Goal: Find contact information: Find contact information

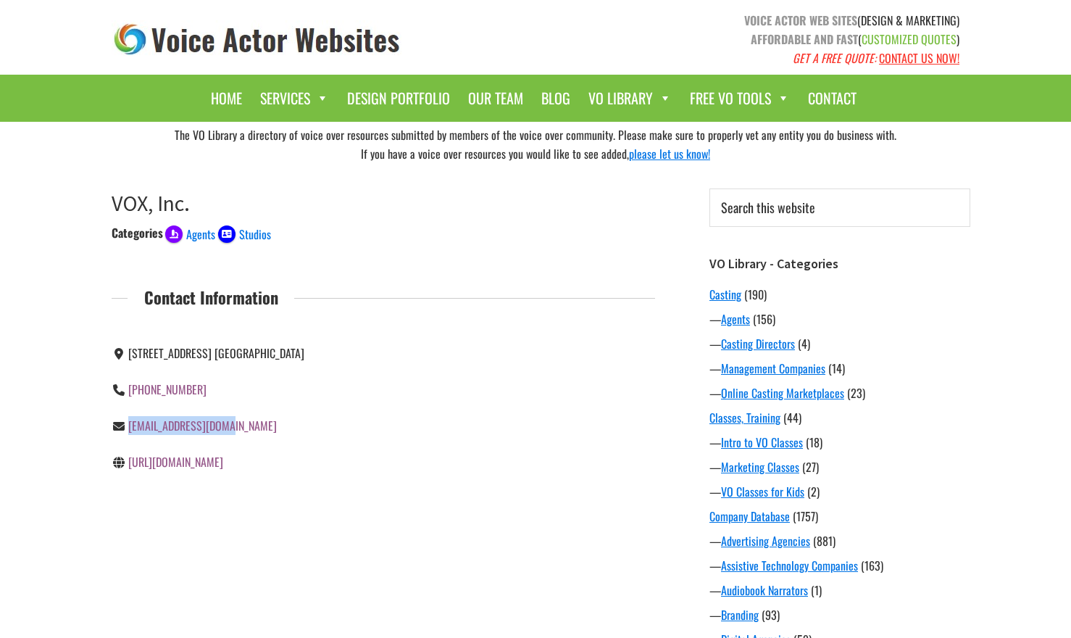
drag, startPoint x: 232, startPoint y: 427, endPoint x: 119, endPoint y: 431, distance: 113.1
click at [119, 431] on div "voicebank@voxusa.net" at bounding box center [242, 425] width 261 height 19
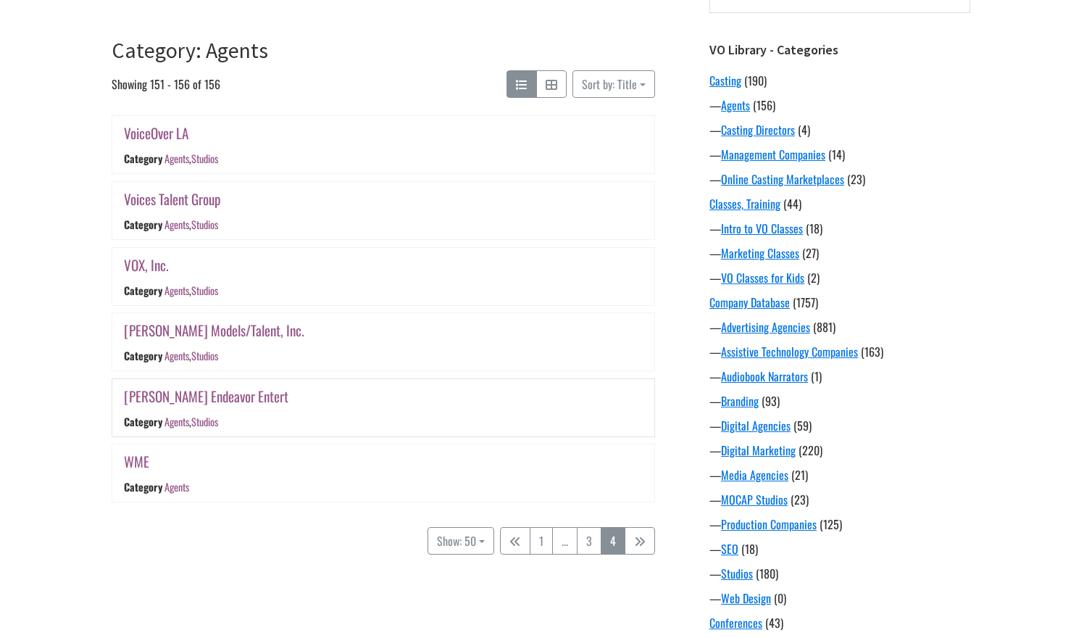
scroll to position [189, 0]
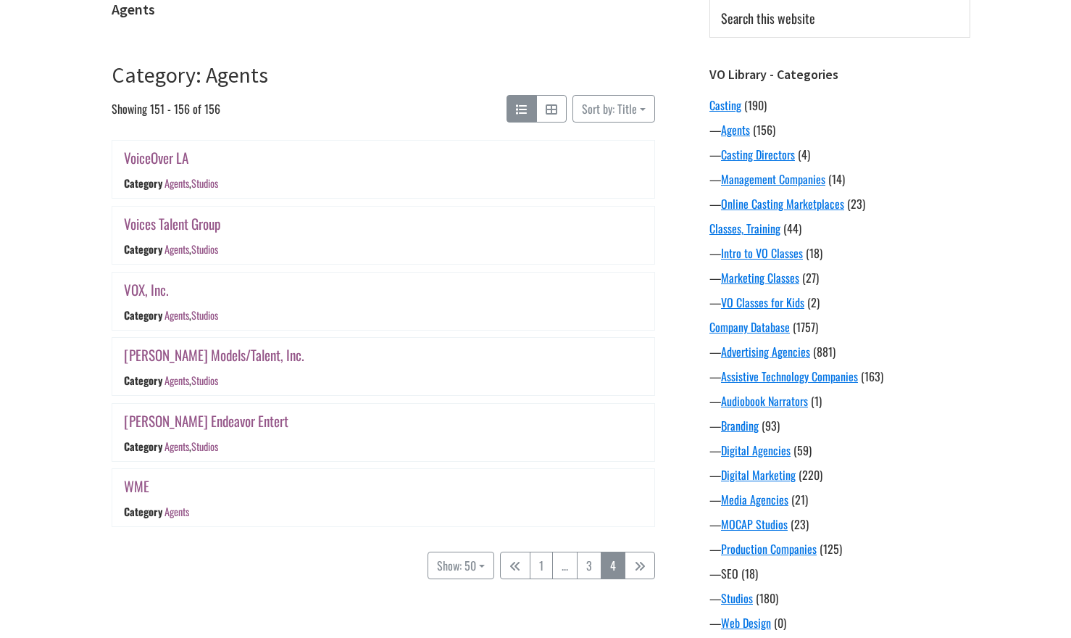
click at [727, 573] on link "SEO" at bounding box center [729, 573] width 17 height 17
click at [139, 287] on link "VOX, Inc." at bounding box center [146, 289] width 45 height 21
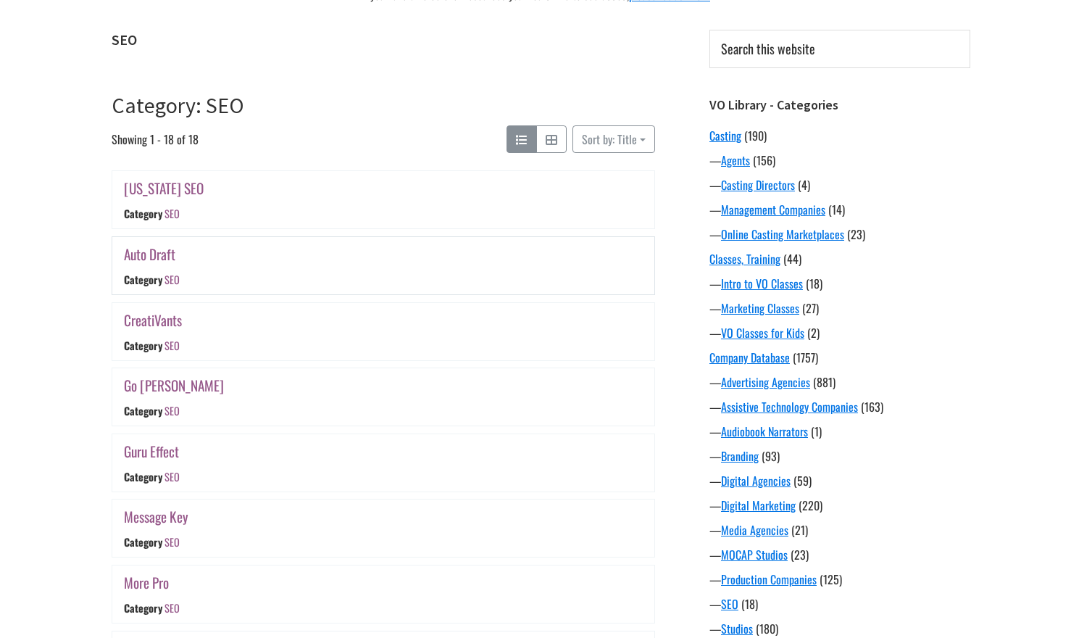
scroll to position [172, 0]
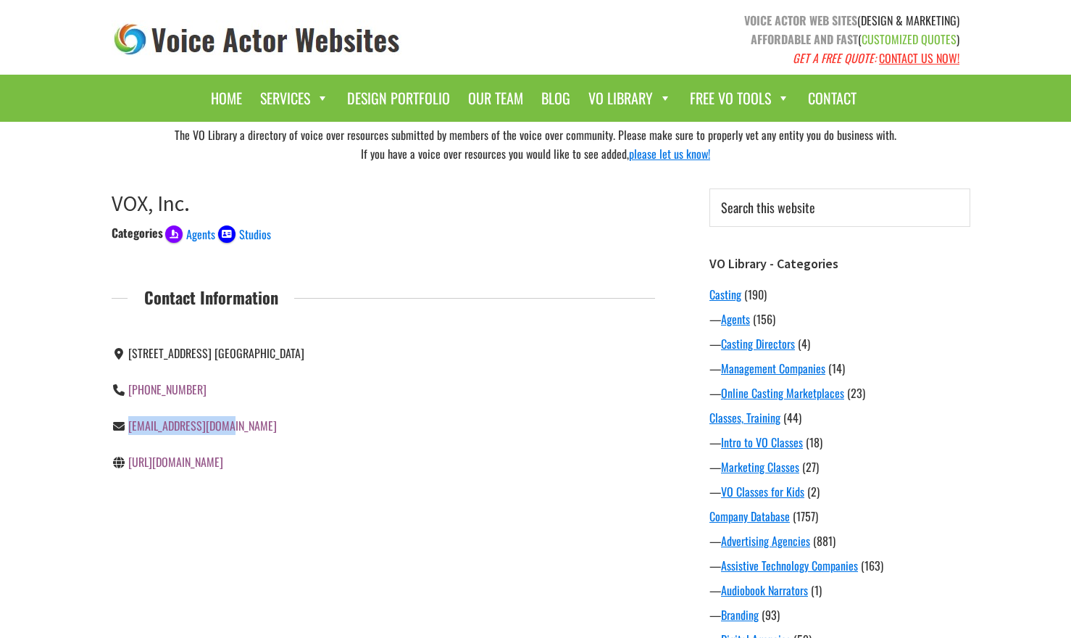
drag, startPoint x: 229, startPoint y: 427, endPoint x: 130, endPoint y: 426, distance: 99.3
click at [130, 426] on div "voicebank@voxusa.net" at bounding box center [242, 425] width 261 height 19
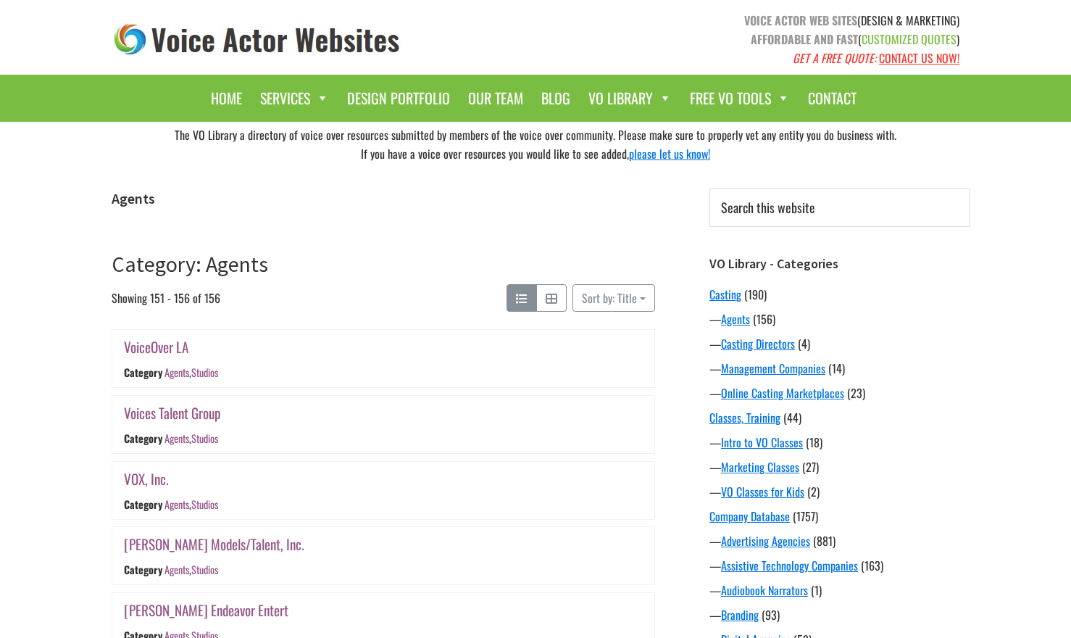
scroll to position [189, 0]
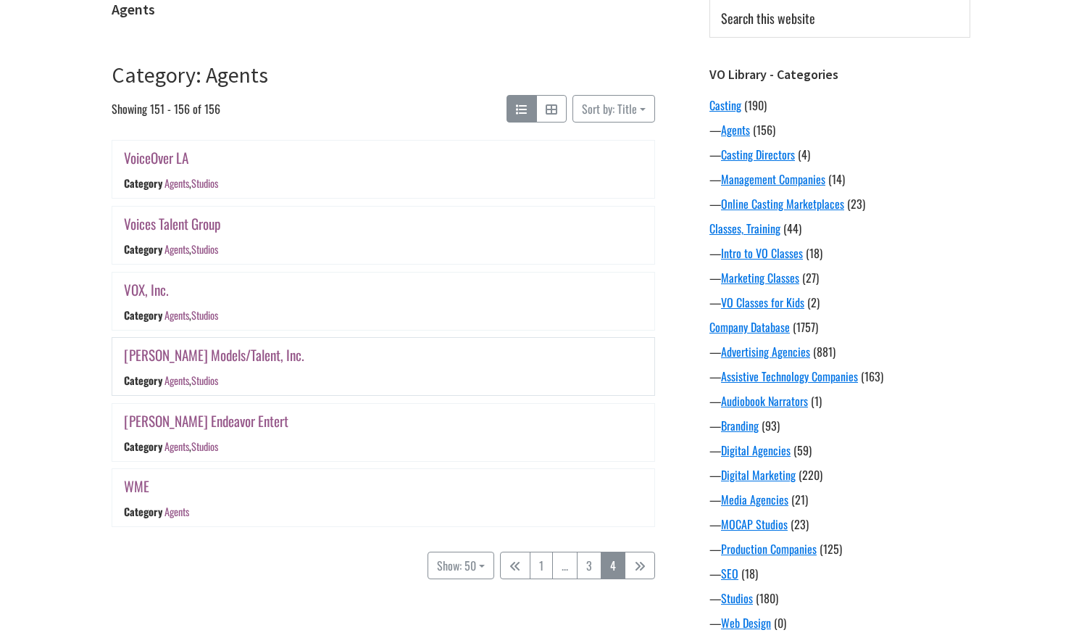
click at [177, 354] on link "[PERSON_NAME] Models/Talent, Inc." at bounding box center [214, 354] width 181 height 21
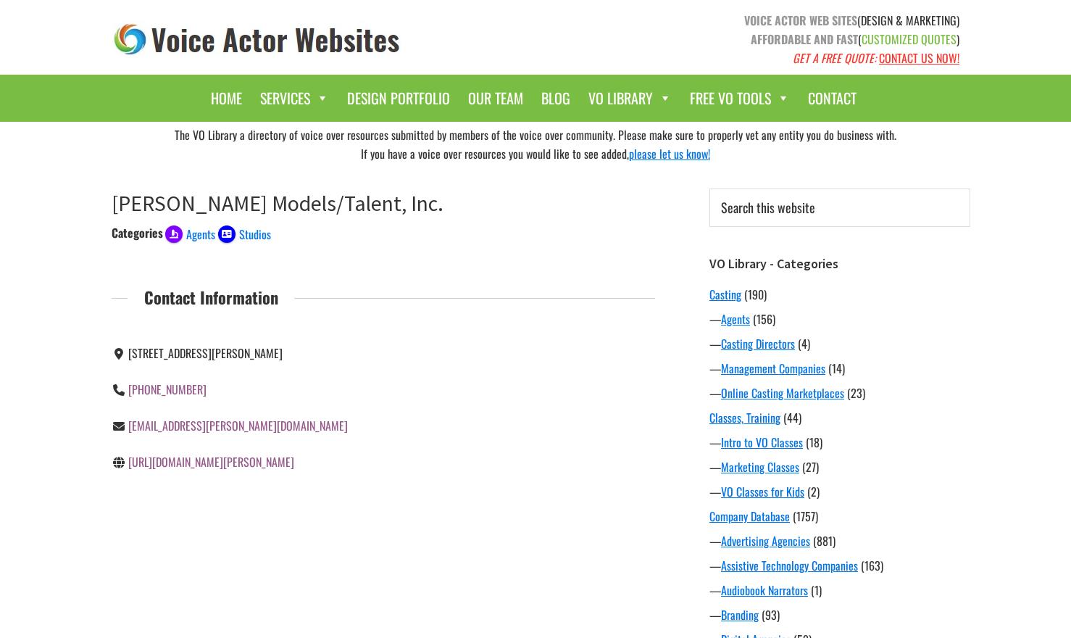
click at [193, 463] on link "http://www.wehmann.com" at bounding box center [211, 461] width 166 height 17
